Goal: Submit feedback/report problem: Submit feedback/report problem

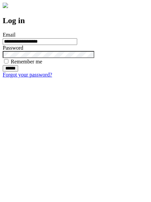
click at [18, 72] on input "******" at bounding box center [10, 68] width 15 height 7
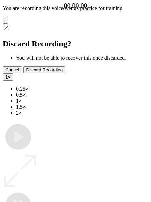
type input "**********"
